Goal: Task Accomplishment & Management: Check status

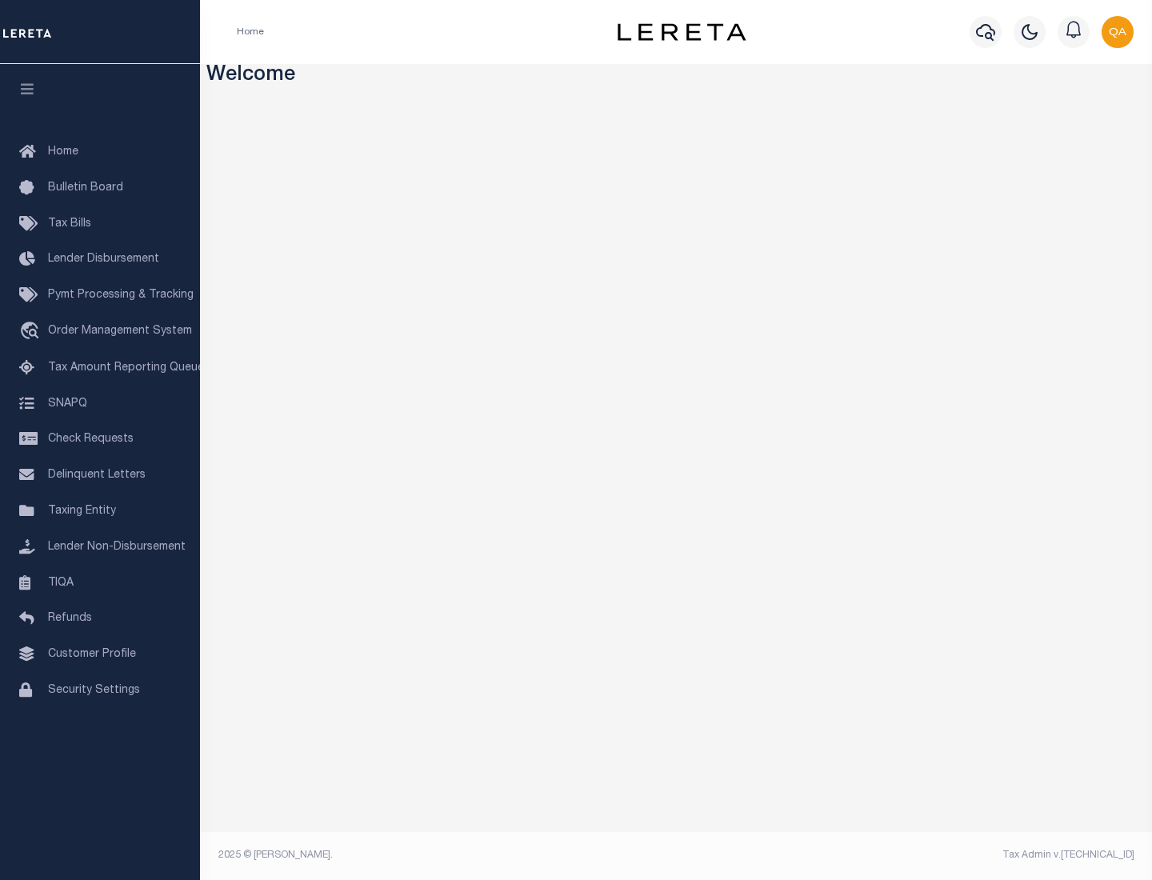
click at [100, 439] on span "Check Requests" at bounding box center [91, 439] width 86 height 11
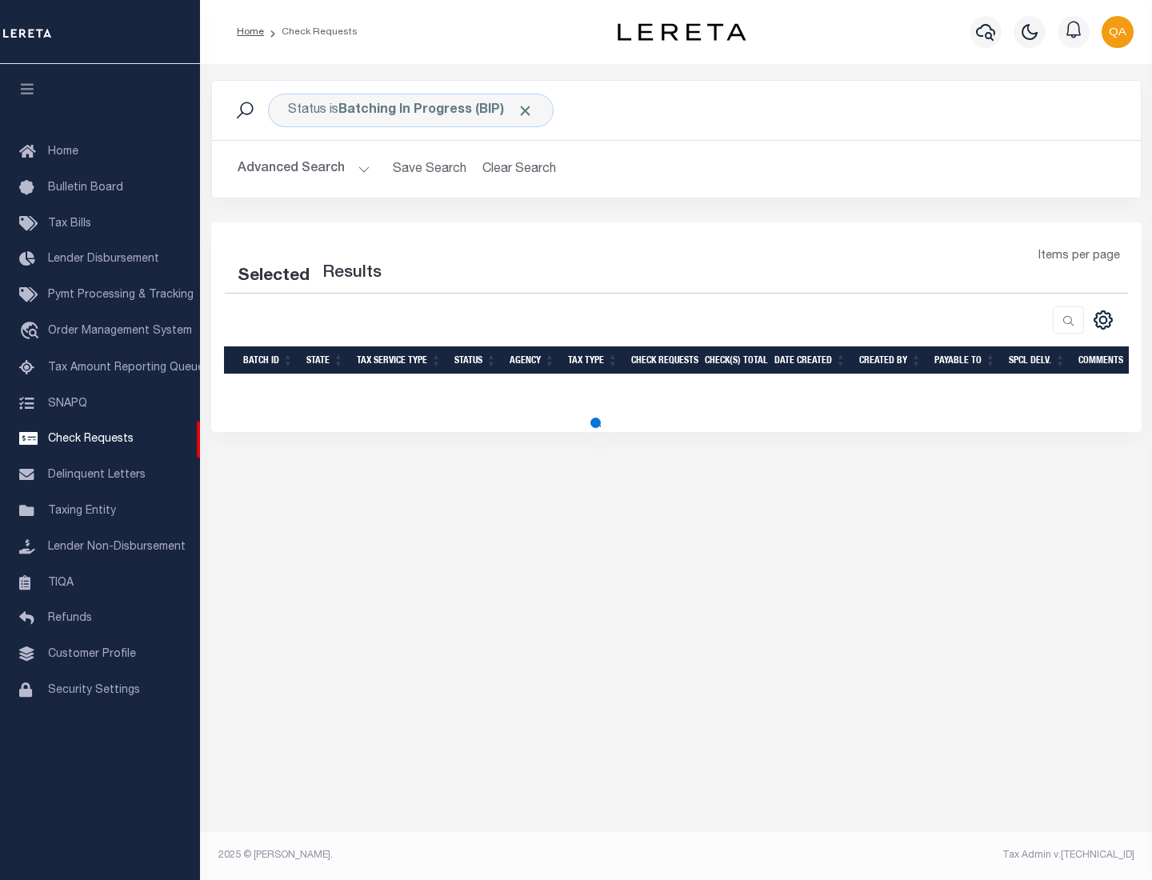
select select "50"
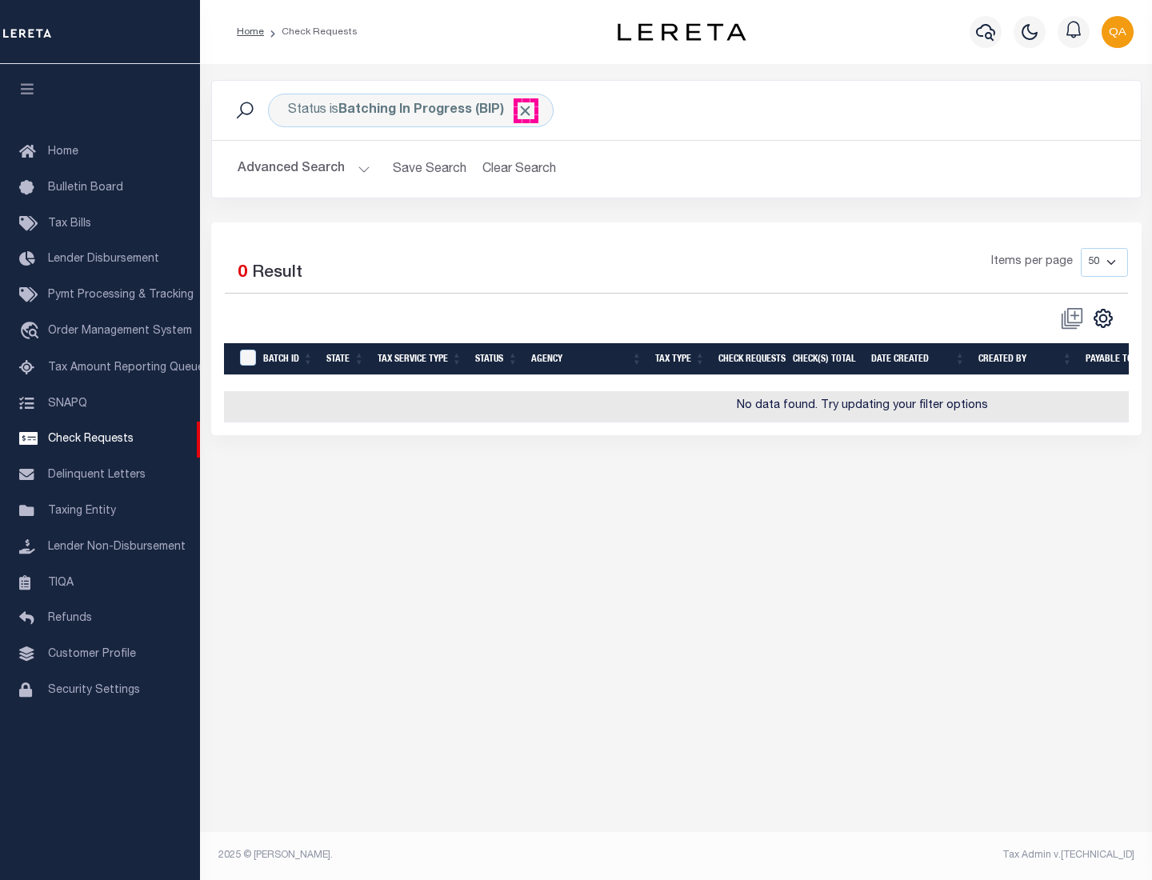
click at [526, 110] on span "Click to Remove" at bounding box center [525, 110] width 17 height 17
